Goal: Task Accomplishment & Management: Complete application form

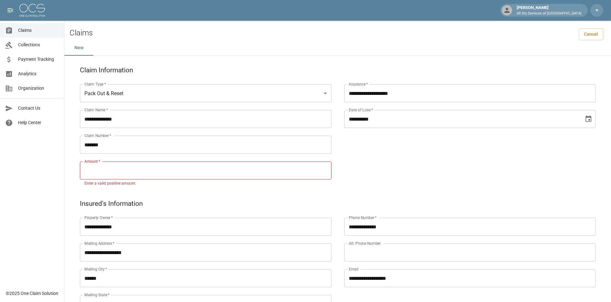
click at [126, 169] on input "Amount   *" at bounding box center [205, 171] width 251 height 18
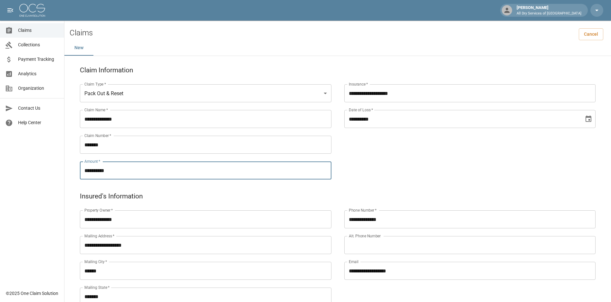
type input "**********"
drag, startPoint x: 388, startPoint y: 164, endPoint x: 384, endPoint y: 160, distance: 5.0
click at [387, 162] on div "**********" at bounding box center [463, 124] width 264 height 116
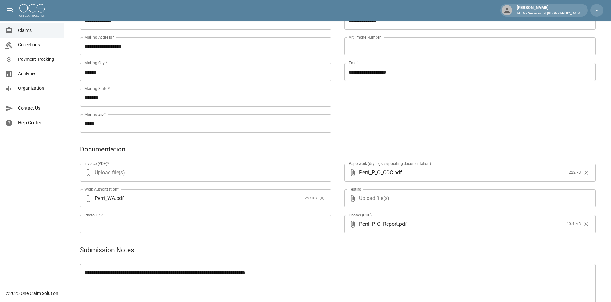
scroll to position [204, 0]
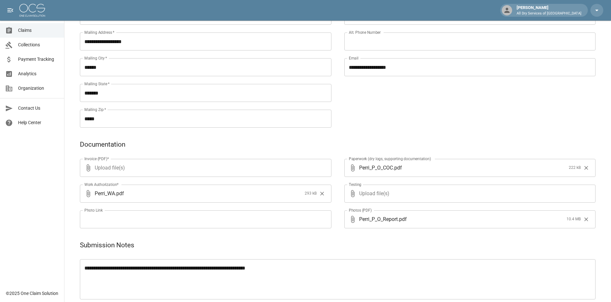
click at [113, 169] on span "Upload file(s)" at bounding box center [204, 168] width 219 height 18
click at [113, 169] on input "Upload file(s)" at bounding box center [204, 168] width 219 height 18
type input "**********"
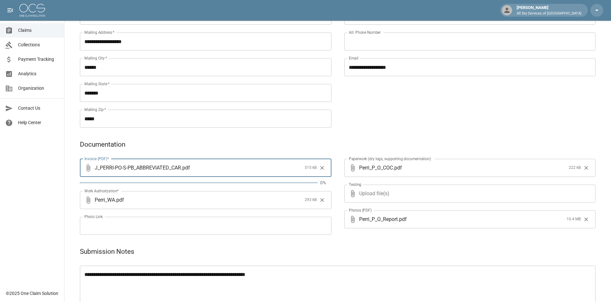
click at [453, 121] on div "**********" at bounding box center [463, 60] width 264 height 142
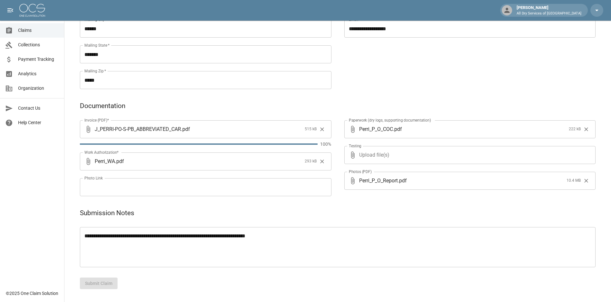
scroll to position [236, 0]
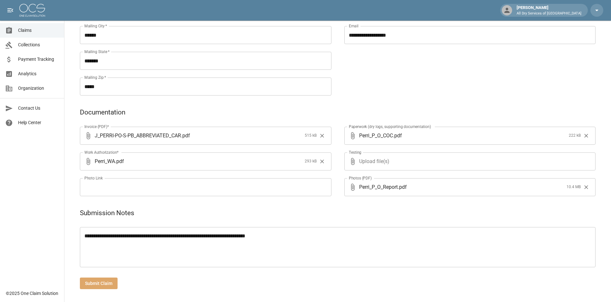
click at [99, 281] on button "Submit Claim" at bounding box center [99, 284] width 38 height 12
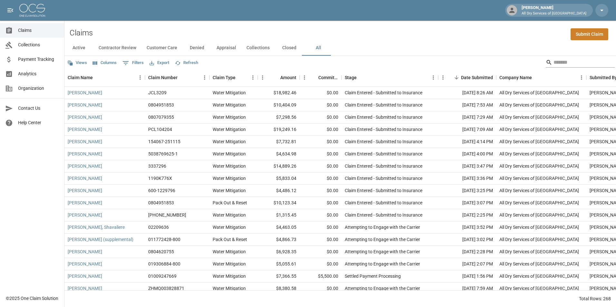
drag, startPoint x: 562, startPoint y: 61, endPoint x: 556, endPoint y: 61, distance: 6.4
click at [562, 61] on input "Search" at bounding box center [579, 62] width 52 height 10
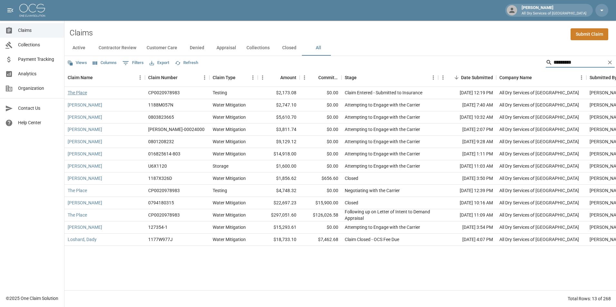
type input "*********"
click at [81, 92] on link "The Place" at bounding box center [77, 93] width 19 height 6
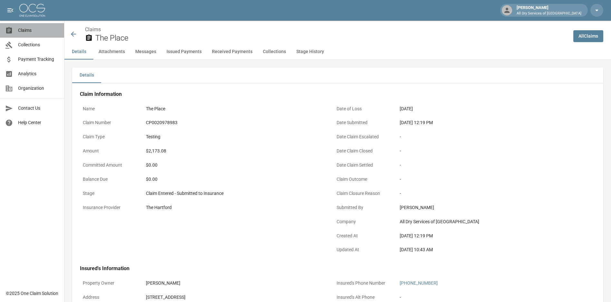
click at [29, 30] on span "Claims" at bounding box center [38, 30] width 41 height 7
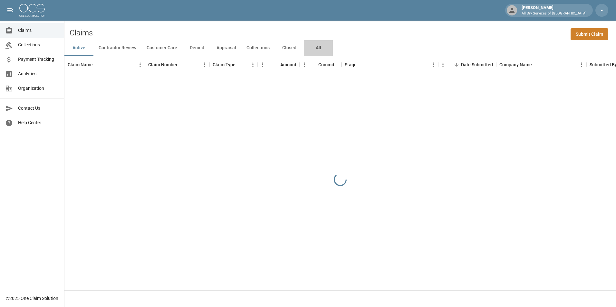
click at [315, 45] on button "All" at bounding box center [318, 47] width 29 height 15
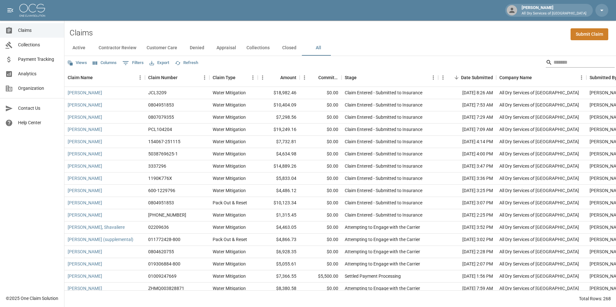
drag, startPoint x: 563, startPoint y: 61, endPoint x: 560, endPoint y: 64, distance: 4.3
click at [563, 61] on input "Search" at bounding box center [579, 62] width 52 height 10
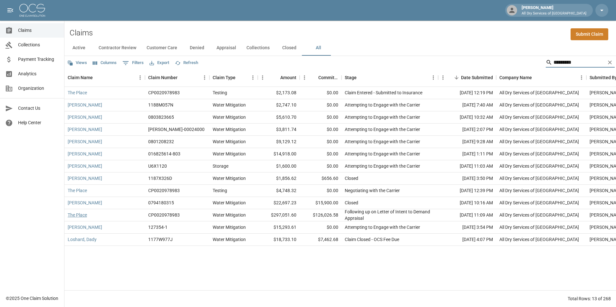
type input "*********"
click at [79, 214] on link "The Place" at bounding box center [77, 215] width 19 height 6
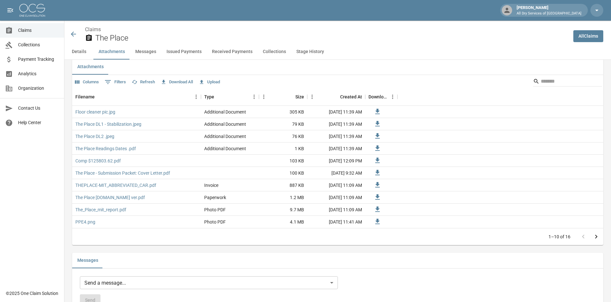
scroll to position [419, 0]
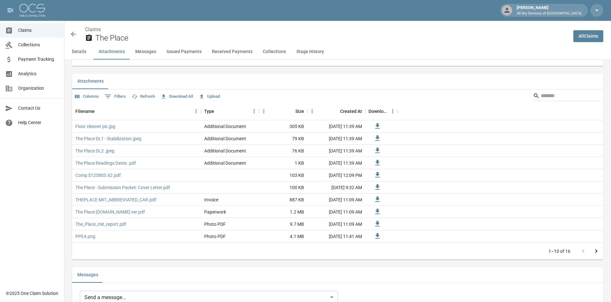
click at [215, 95] on button "Upload" at bounding box center [209, 97] width 24 height 10
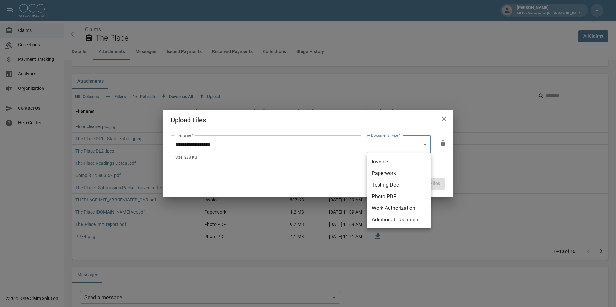
click at [405, 185] on li "Testing Doc" at bounding box center [398, 185] width 64 height 12
type input "**********"
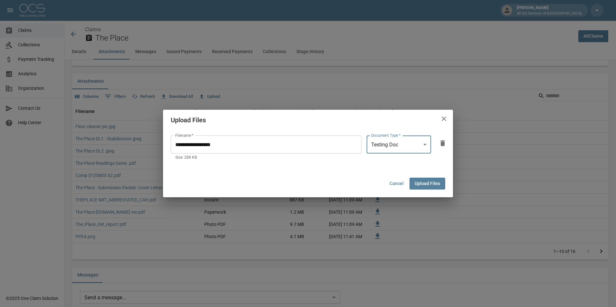
click at [424, 181] on button "Upload Files" at bounding box center [427, 184] width 36 height 12
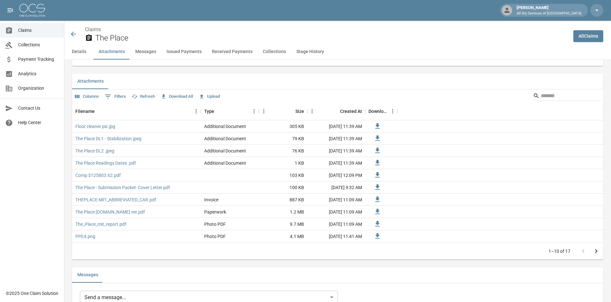
drag, startPoint x: 28, startPoint y: 31, endPoint x: 37, endPoint y: 31, distance: 9.3
click at [28, 31] on span "Claims" at bounding box center [38, 30] width 41 height 7
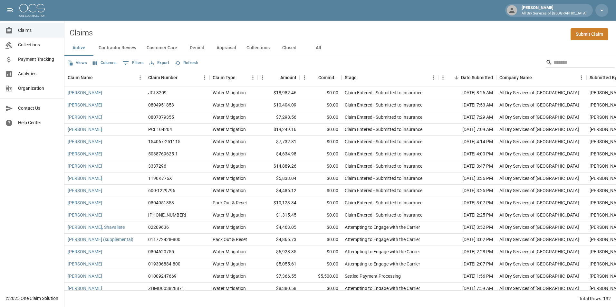
click at [316, 48] on button "All" at bounding box center [318, 47] width 29 height 15
click at [553, 62] on input "Search" at bounding box center [579, 62] width 52 height 10
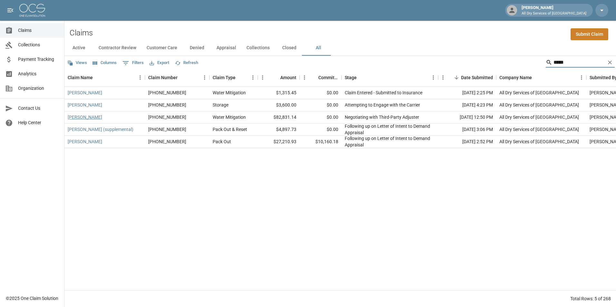
type input "*****"
click at [85, 117] on link "[PERSON_NAME]" at bounding box center [85, 117] width 34 height 6
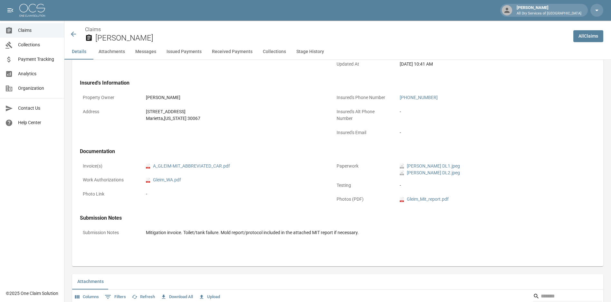
scroll to position [290, 0]
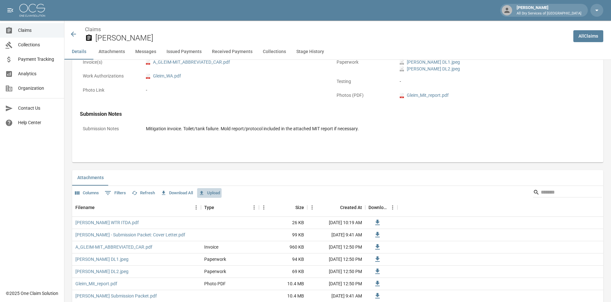
click at [218, 192] on button "Upload" at bounding box center [209, 193] width 24 height 10
click at [217, 195] on button "Upload" at bounding box center [209, 193] width 24 height 10
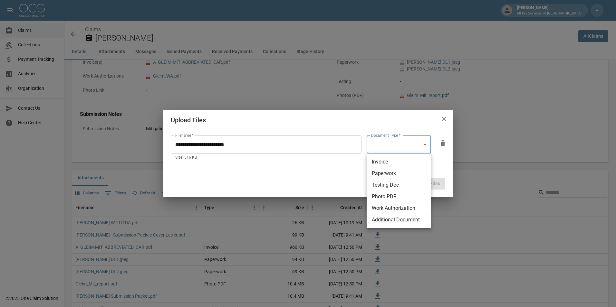
drag, startPoint x: 400, startPoint y: 162, endPoint x: 405, endPoint y: 166, distance: 6.6
click at [400, 162] on li "Invoice" at bounding box center [398, 162] width 64 height 12
type input "********"
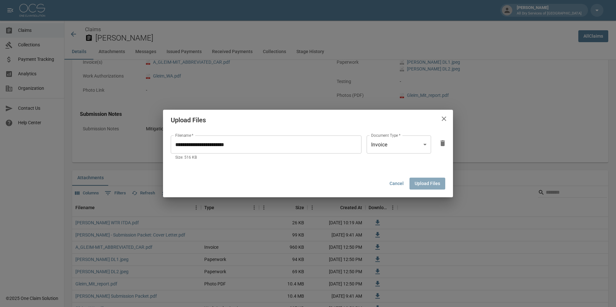
drag, startPoint x: 424, startPoint y: 183, endPoint x: 318, endPoint y: 157, distance: 109.0
click at [424, 181] on button "Upload Files" at bounding box center [427, 184] width 36 height 12
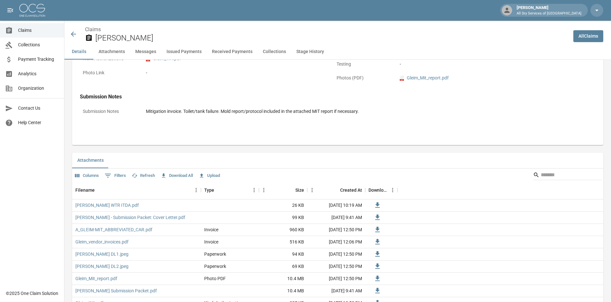
scroll to position [322, 0]
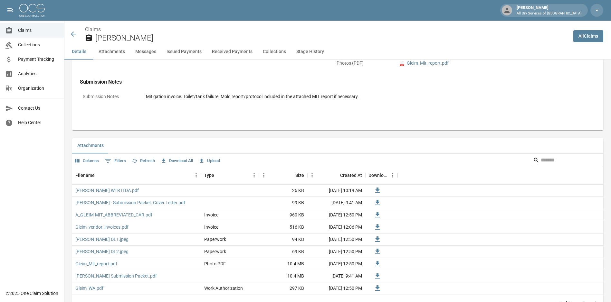
click at [38, 33] on span "Claims" at bounding box center [38, 30] width 41 height 7
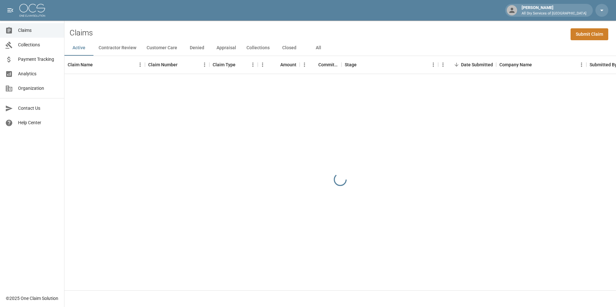
click at [315, 48] on button "All" at bounding box center [318, 47] width 29 height 15
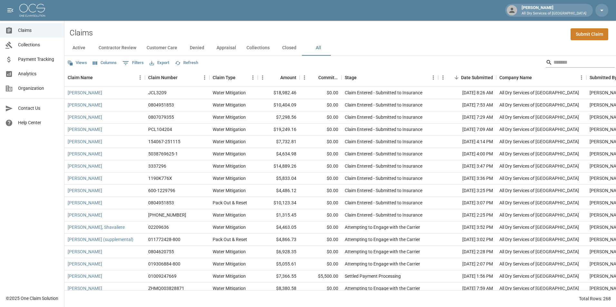
click at [564, 62] on input "Search" at bounding box center [579, 62] width 52 height 10
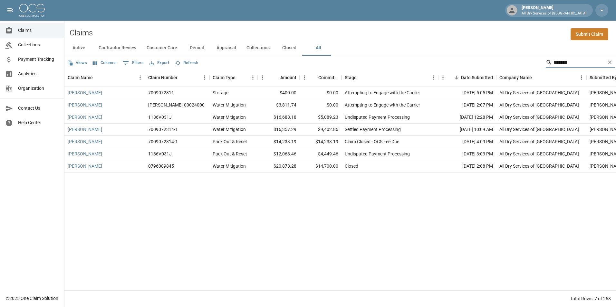
type input "*******"
click at [107, 107] on div "Jenkins, Aisha" at bounding box center [104, 105] width 81 height 12
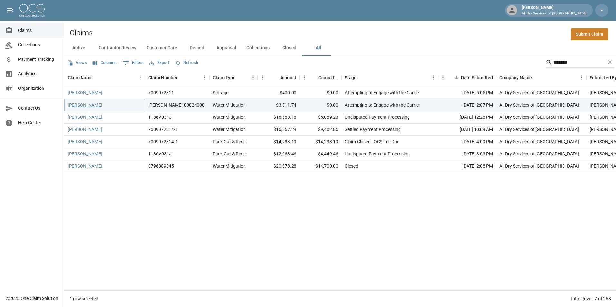
click at [88, 106] on link "Jenkins, Aisha" at bounding box center [85, 105] width 34 height 6
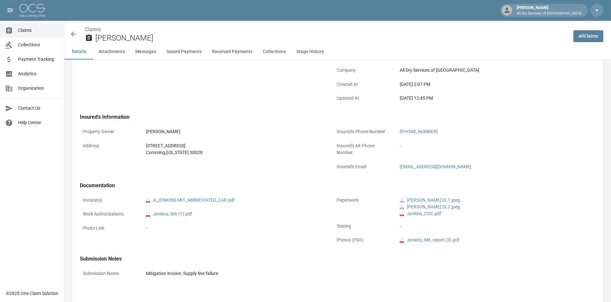
scroll to position [161, 0]
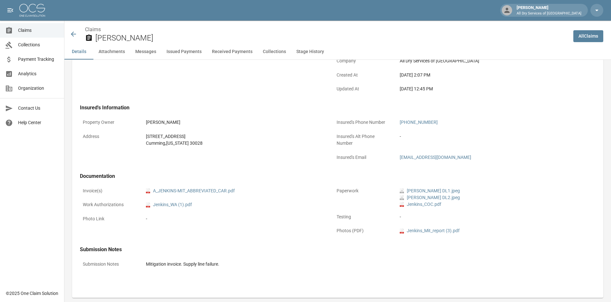
click at [213, 194] on div "pdf A_JENKINS-MIT_ABBREVIATED_CAR.pdf" at bounding box center [234, 191] width 183 height 13
click at [214, 192] on link "pdf A_JENKINS-MIT_ABBREVIATED_CAR.pdf" at bounding box center [190, 191] width 89 height 7
click at [33, 27] on span "Claims" at bounding box center [38, 30] width 41 height 7
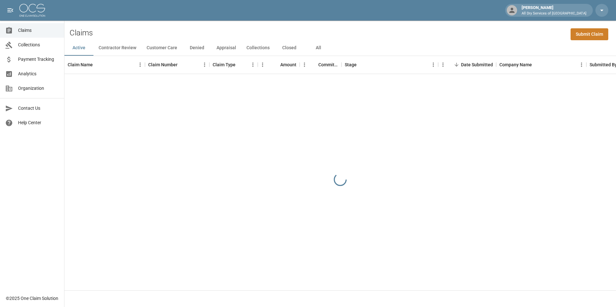
click at [320, 45] on button "All" at bounding box center [318, 47] width 29 height 15
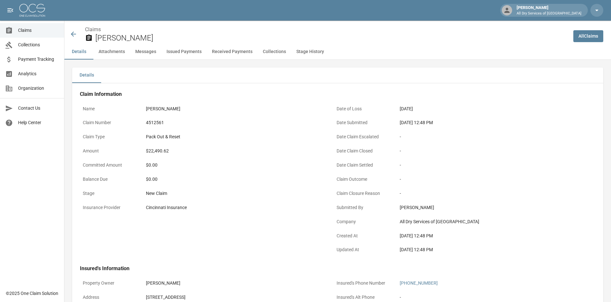
click at [28, 34] on link "Claims" at bounding box center [32, 30] width 64 height 14
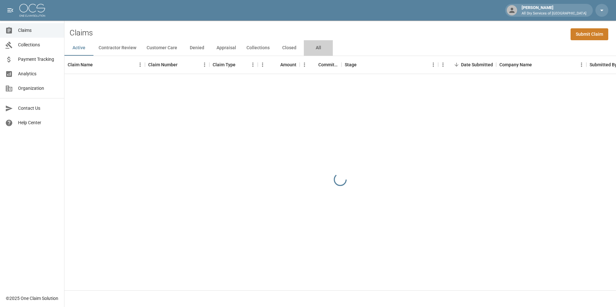
click at [316, 46] on button "All" at bounding box center [318, 47] width 29 height 15
